Goal: Information Seeking & Learning: Understand process/instructions

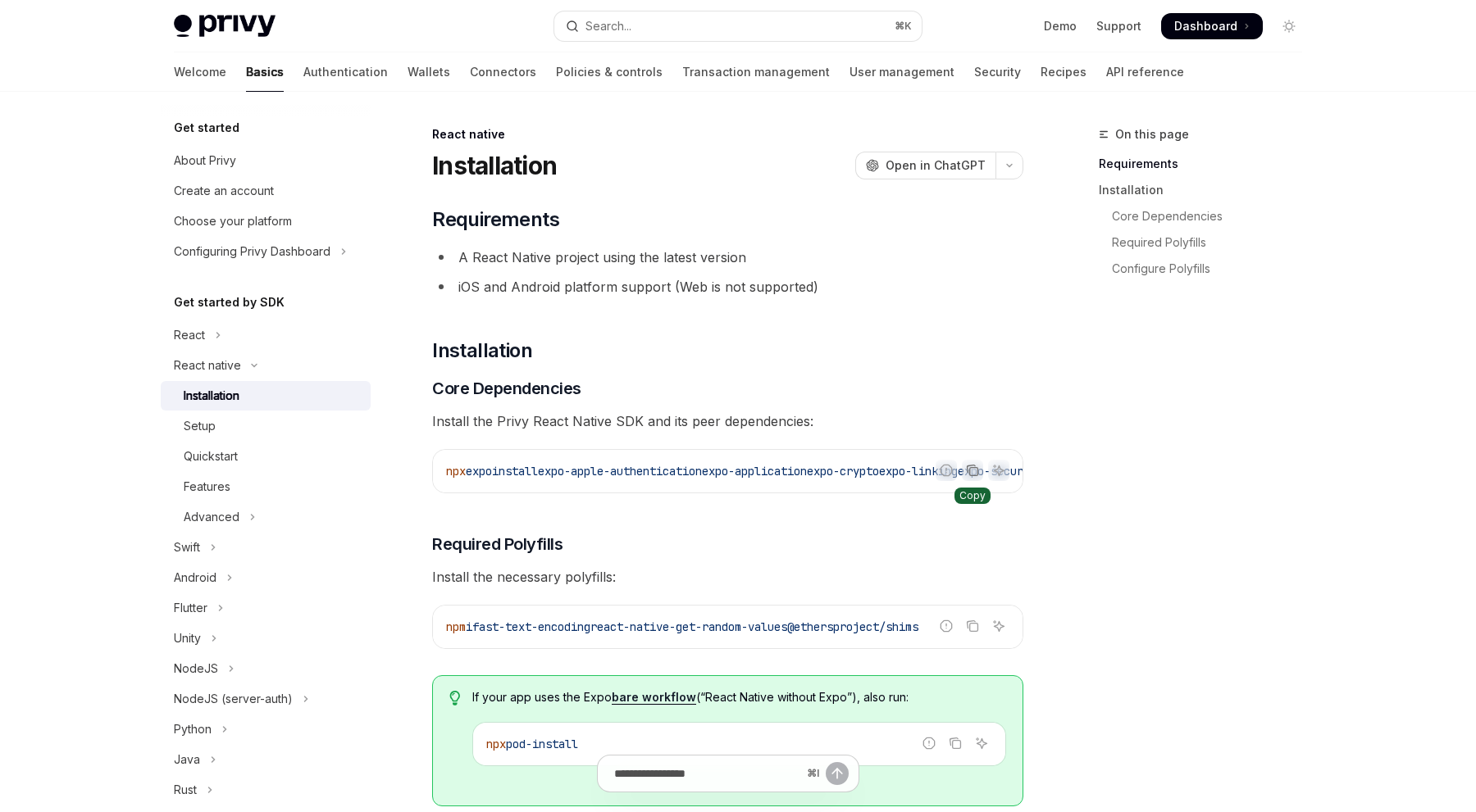
click at [977, 470] on icon "Copy the contents from the code block" at bounding box center [974, 472] width 8 height 8
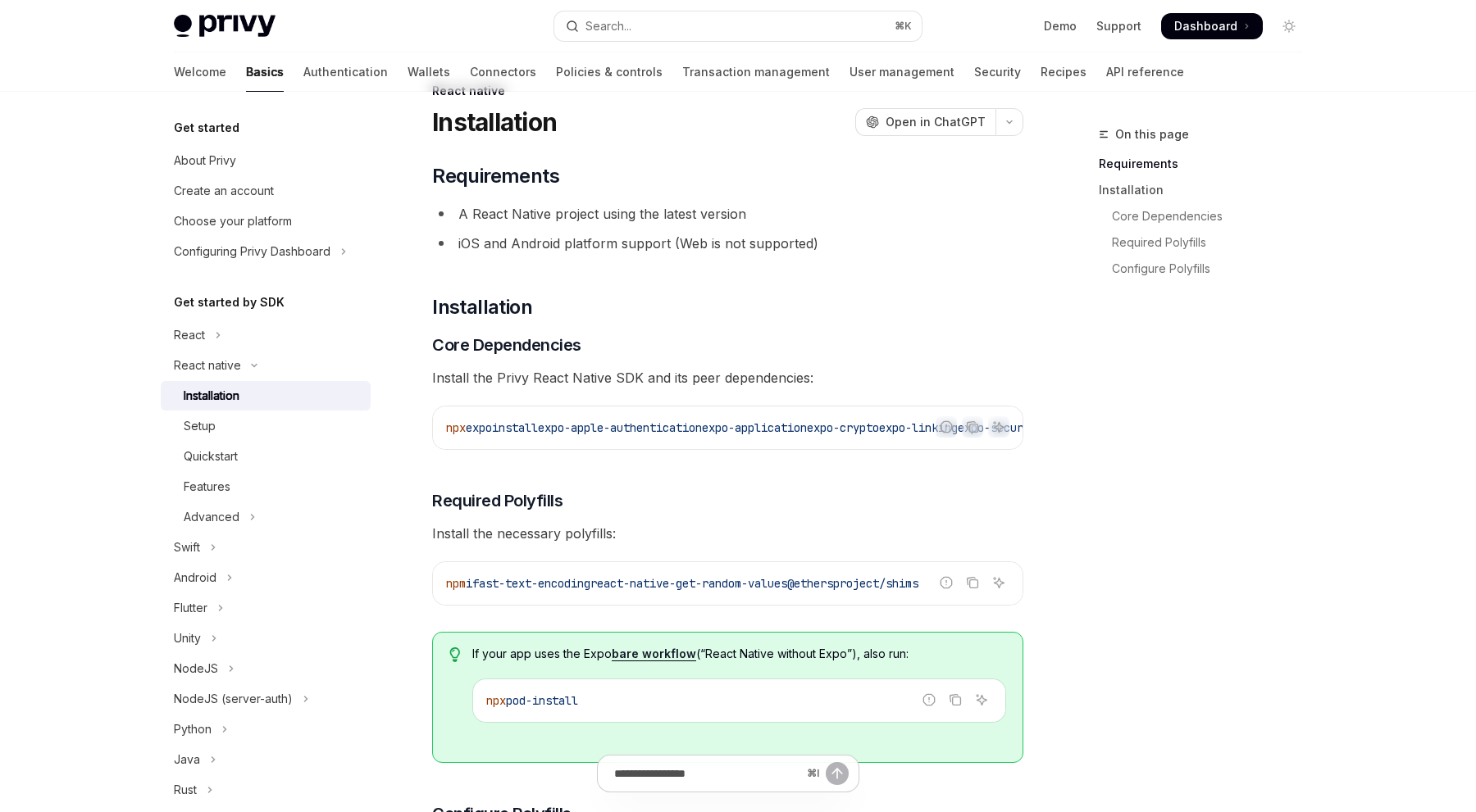
scroll to position [47, 0]
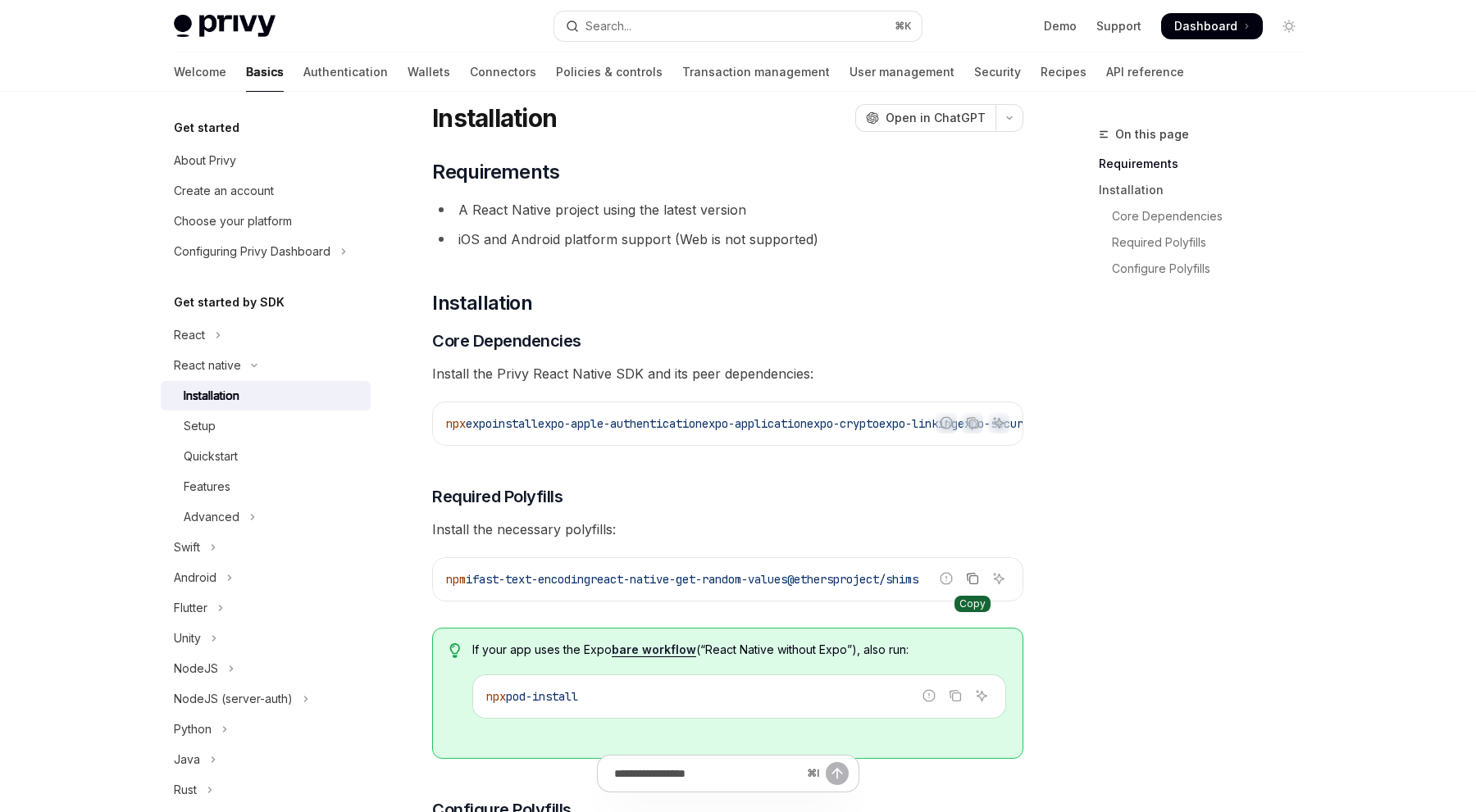
click at [970, 585] on icon "Copy the contents from the code block" at bounding box center [974, 581] width 8 height 8
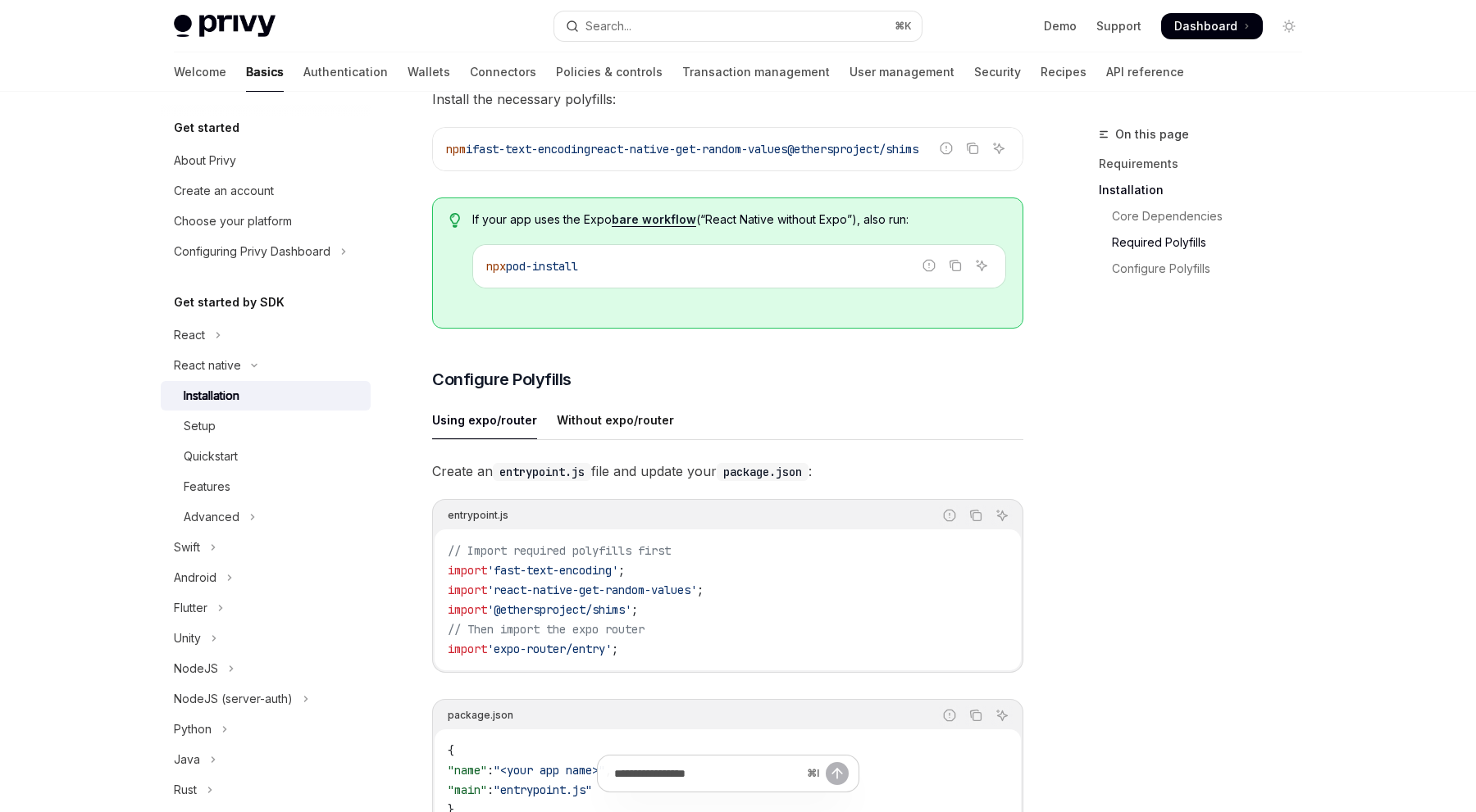
scroll to position [480, 0]
click at [976, 519] on icon "Copy the contents from the code block" at bounding box center [975, 513] width 13 height 13
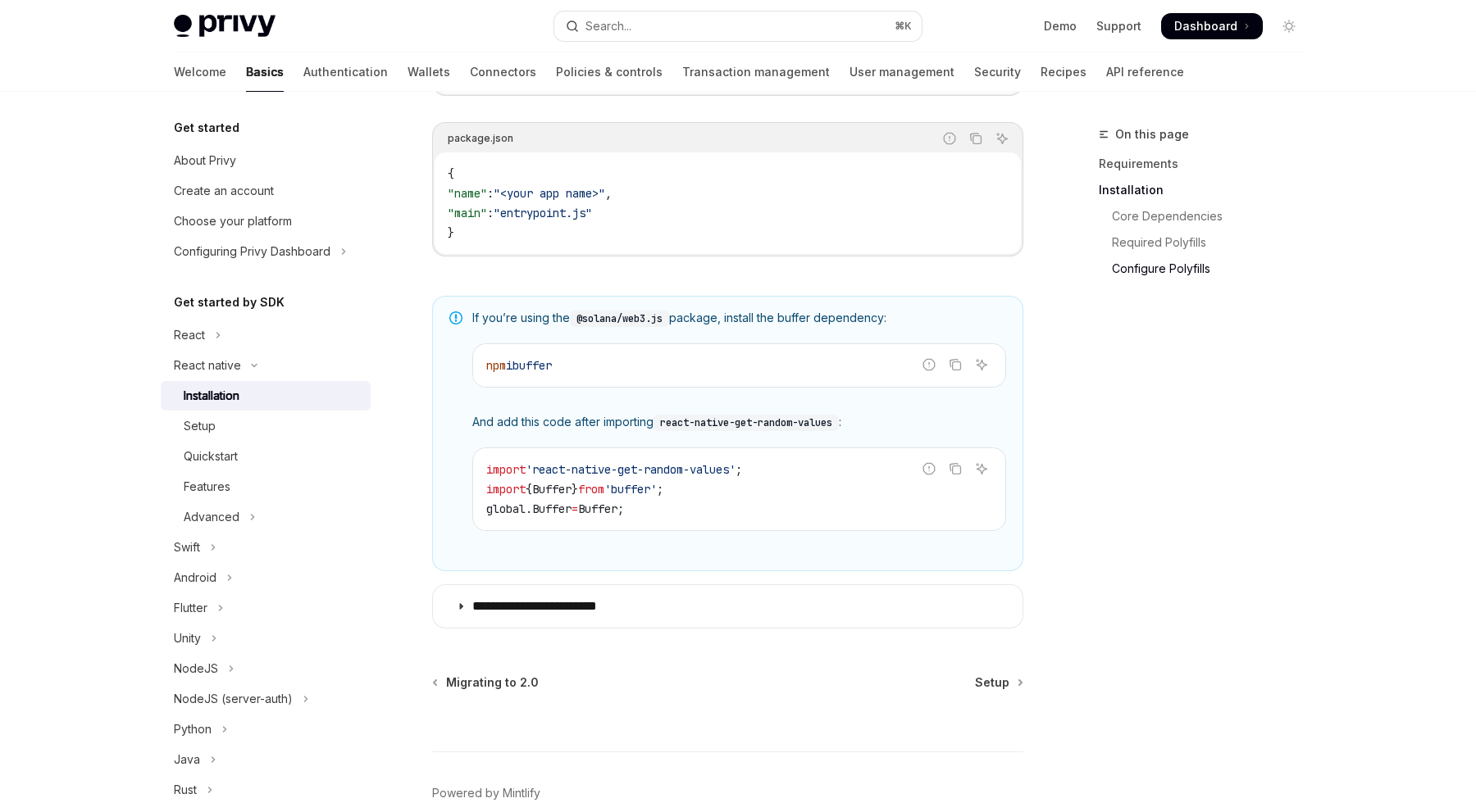
scroll to position [1056, 0]
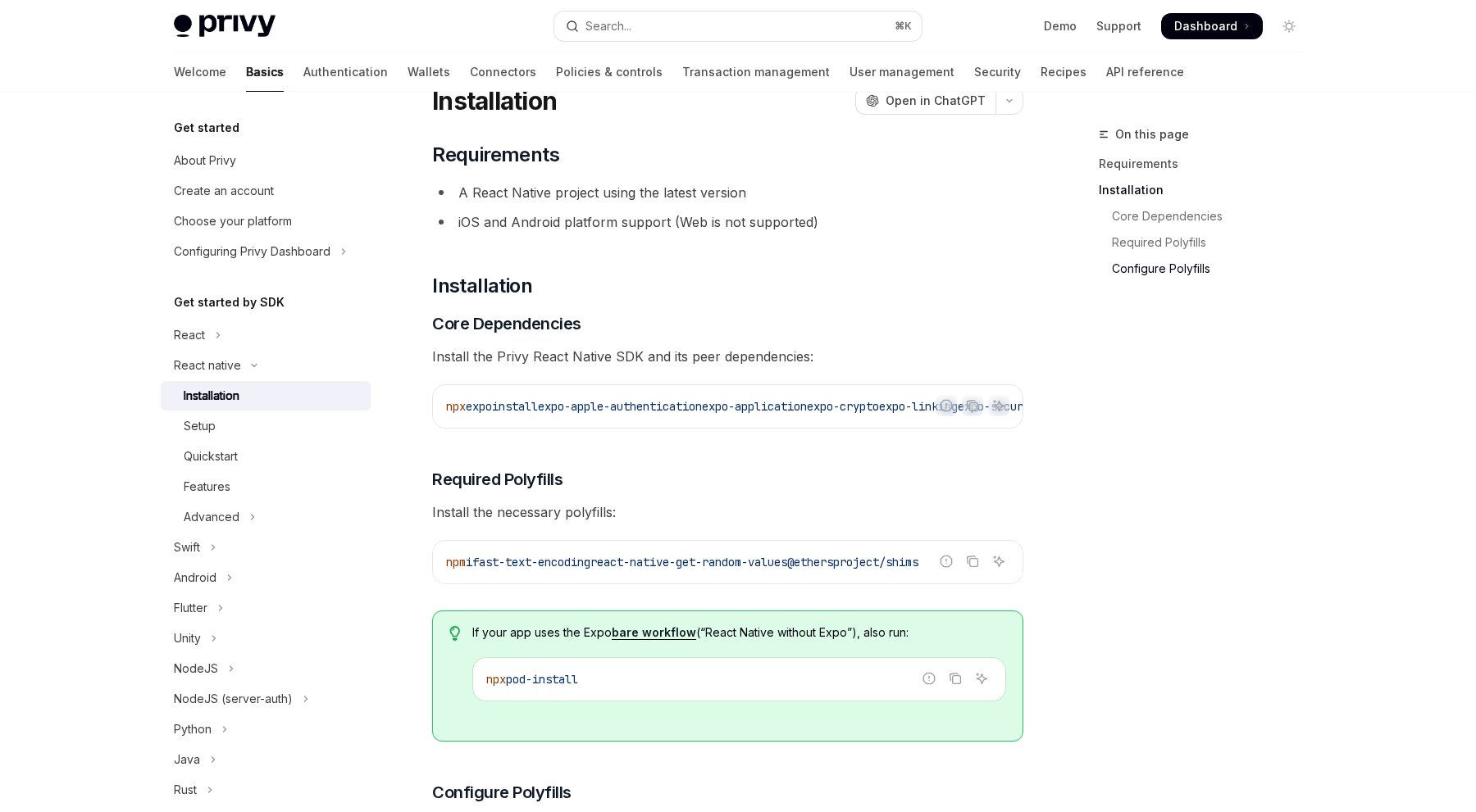
scroll to position [0, 566]
click at [973, 565] on icon "Copy the contents from the code block" at bounding box center [974, 563] width 8 height 8
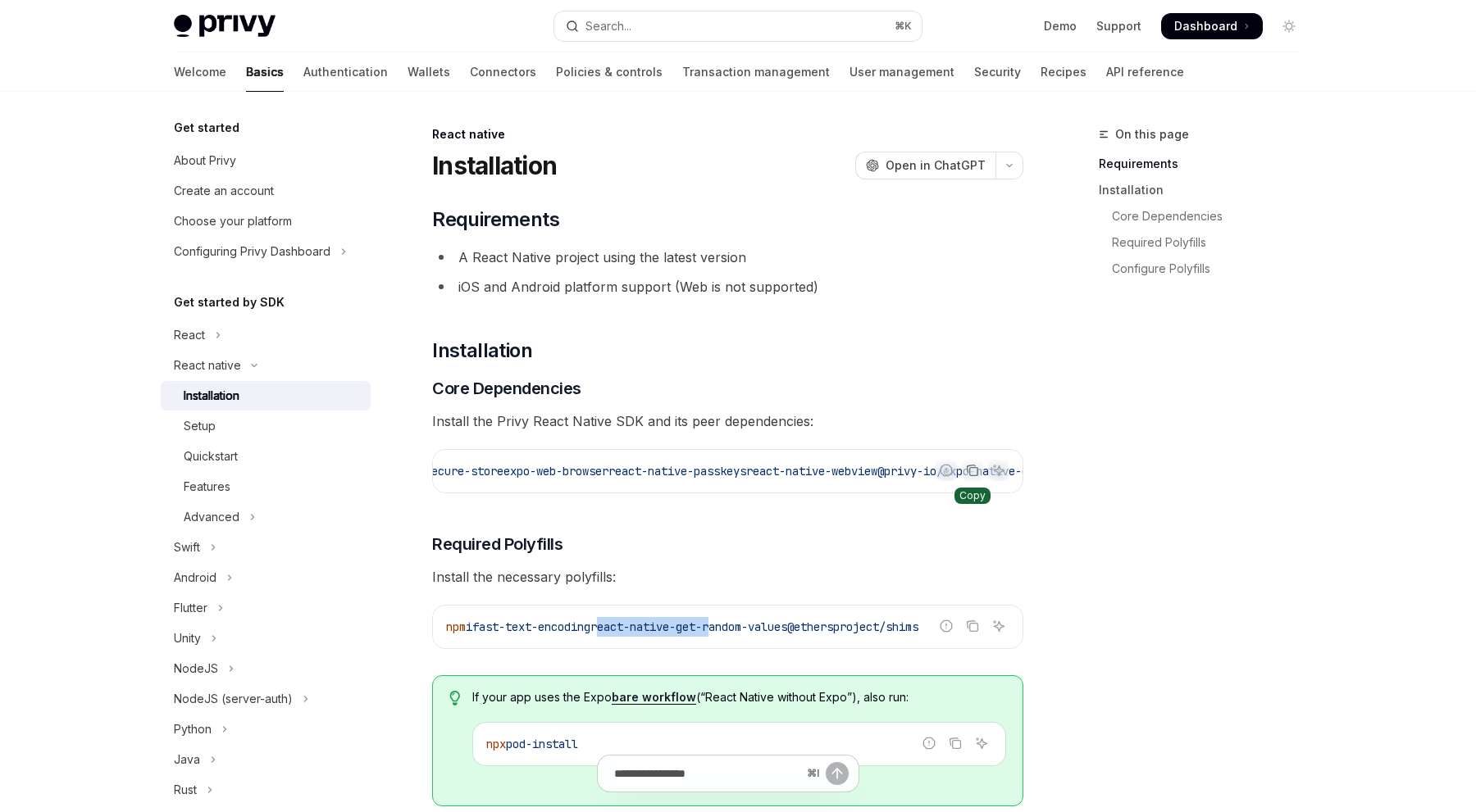
click at [979, 471] on button "Copy the contents from the code block" at bounding box center [972, 471] width 22 height 22
click at [306, 437] on link "Setup" at bounding box center [265, 426] width 210 height 30
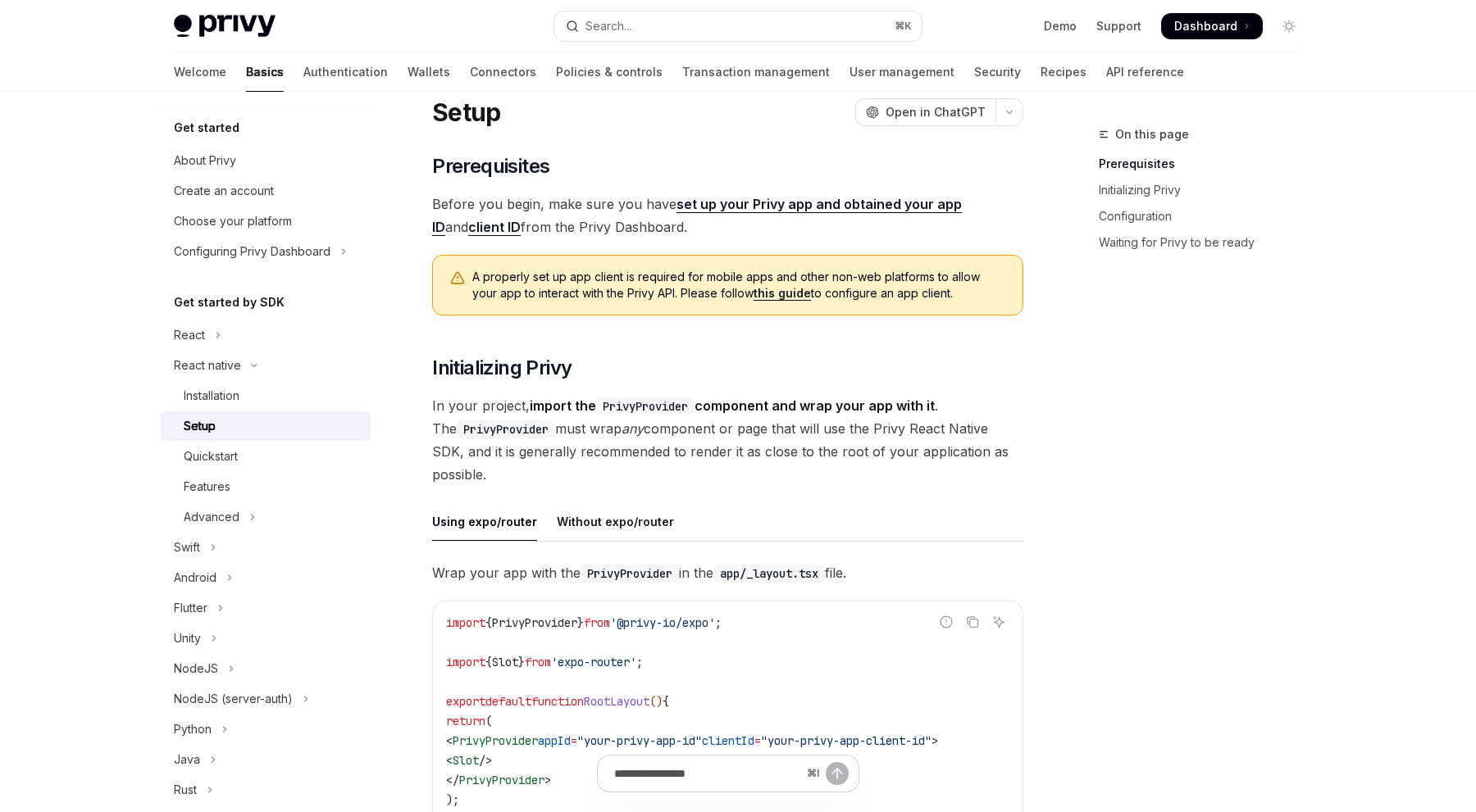
scroll to position [85, 0]
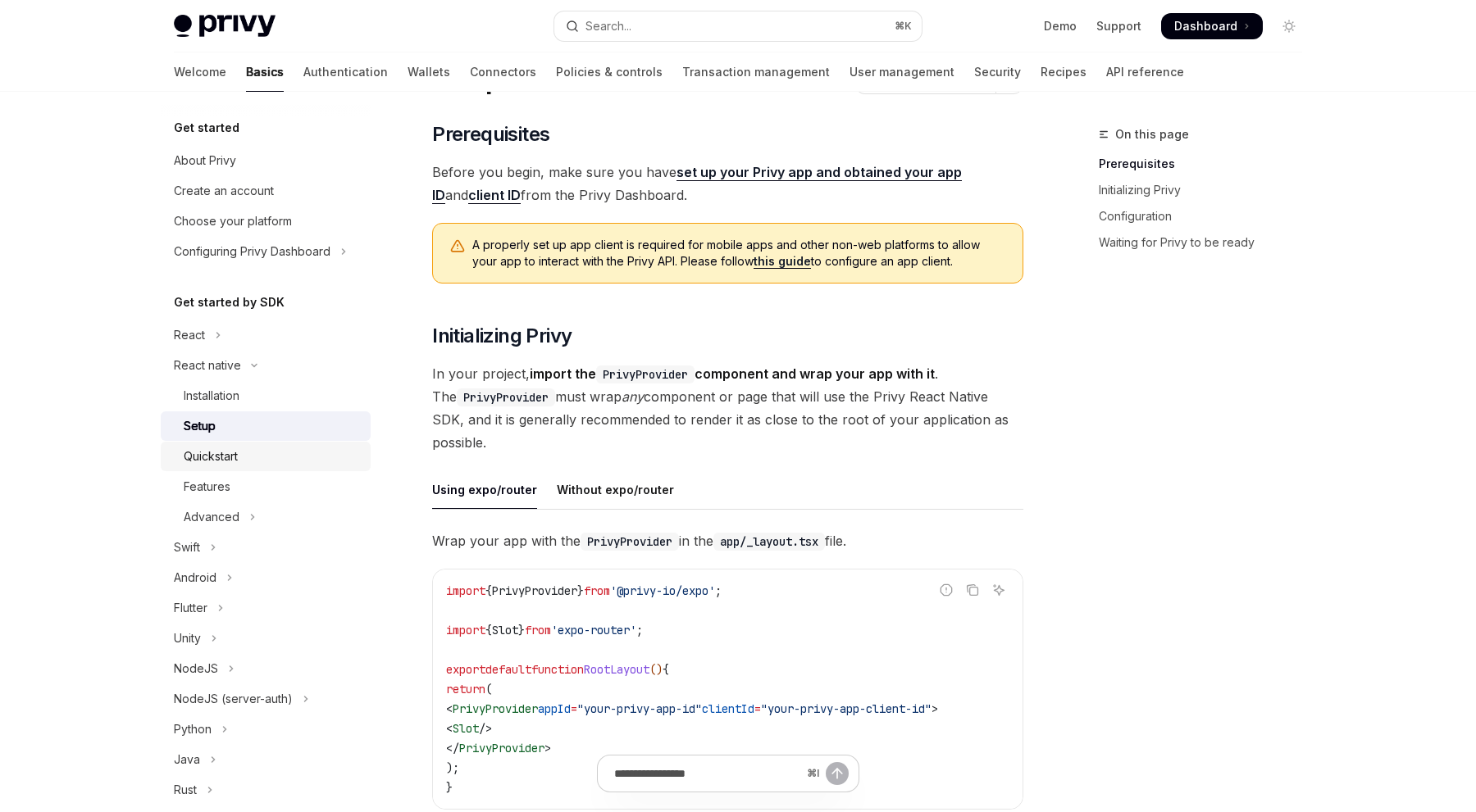
click at [314, 454] on div "Quickstart" at bounding box center [272, 457] width 177 height 20
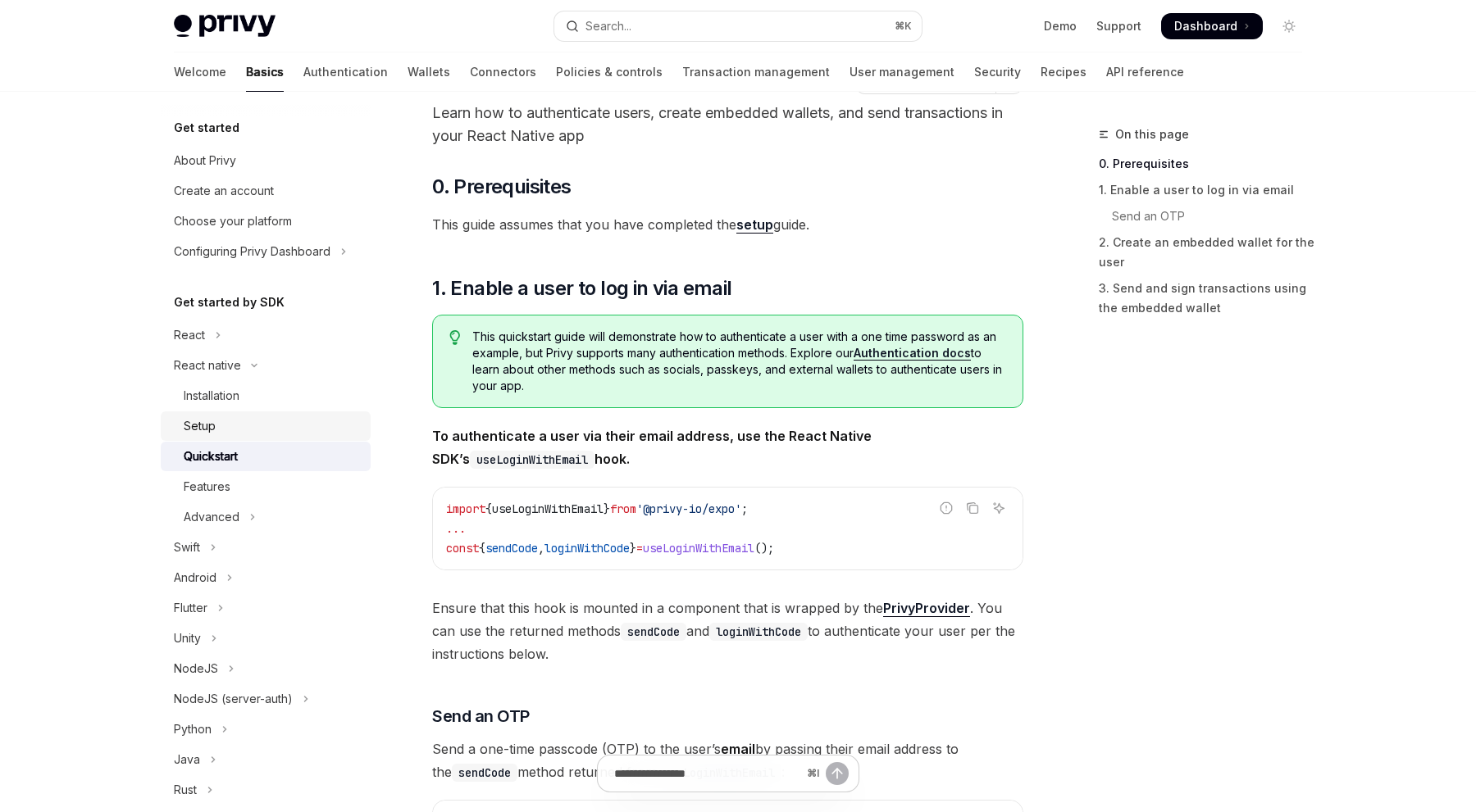
click at [331, 420] on div "Setup" at bounding box center [272, 426] width 177 height 20
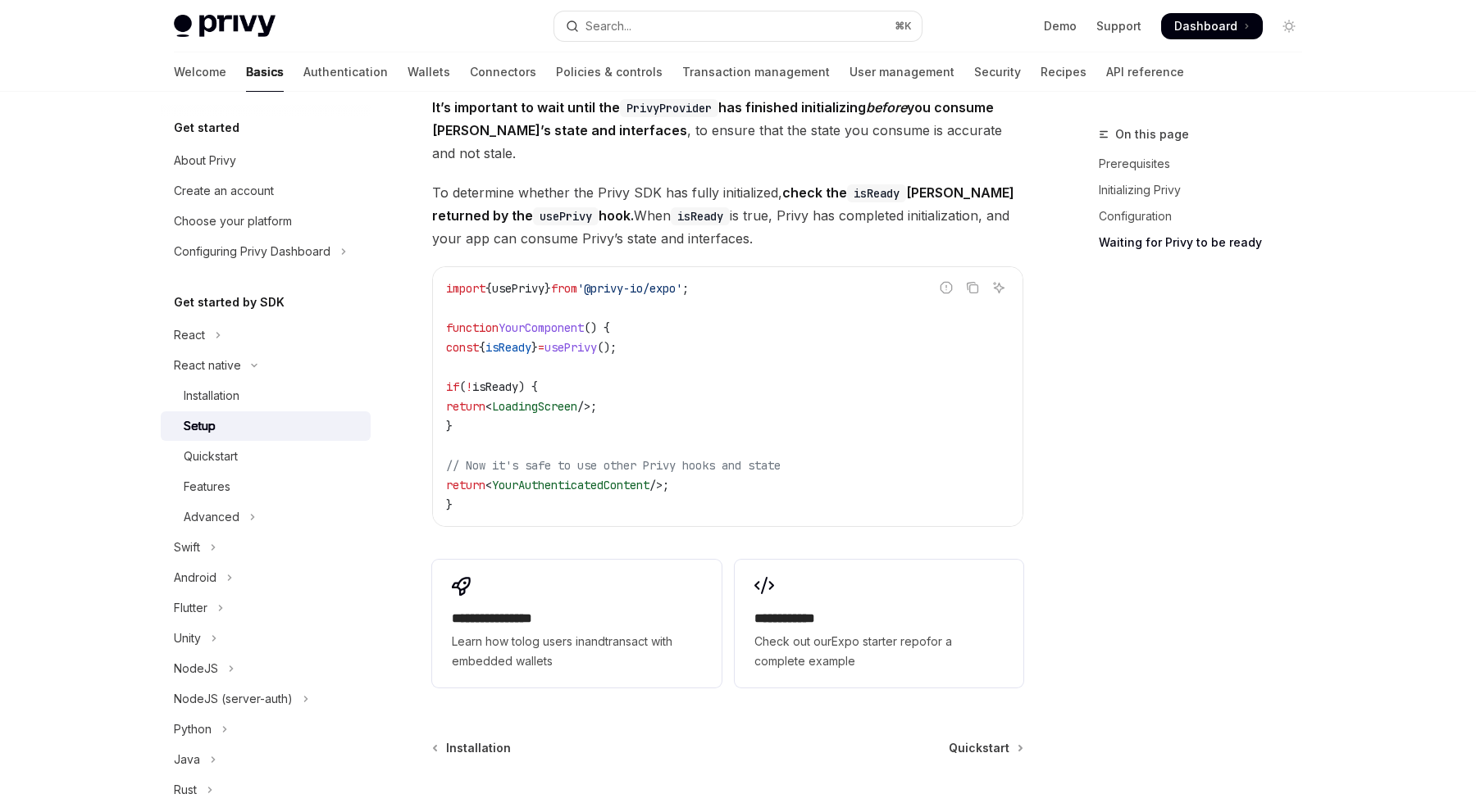
scroll to position [1257, 0]
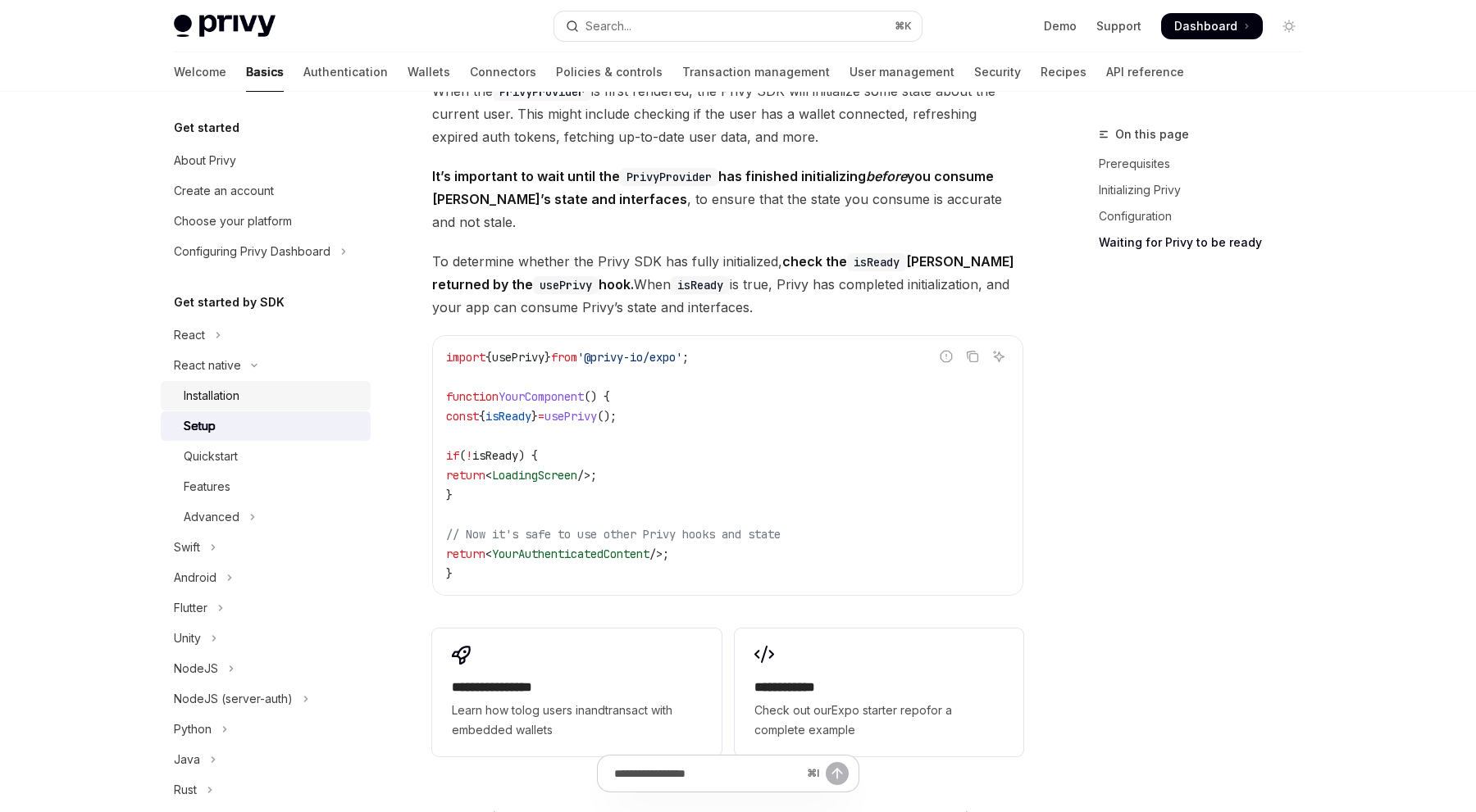
click at [322, 399] on div "Installation" at bounding box center [272, 396] width 177 height 20
type textarea "*"
